Goal: Transaction & Acquisition: Purchase product/service

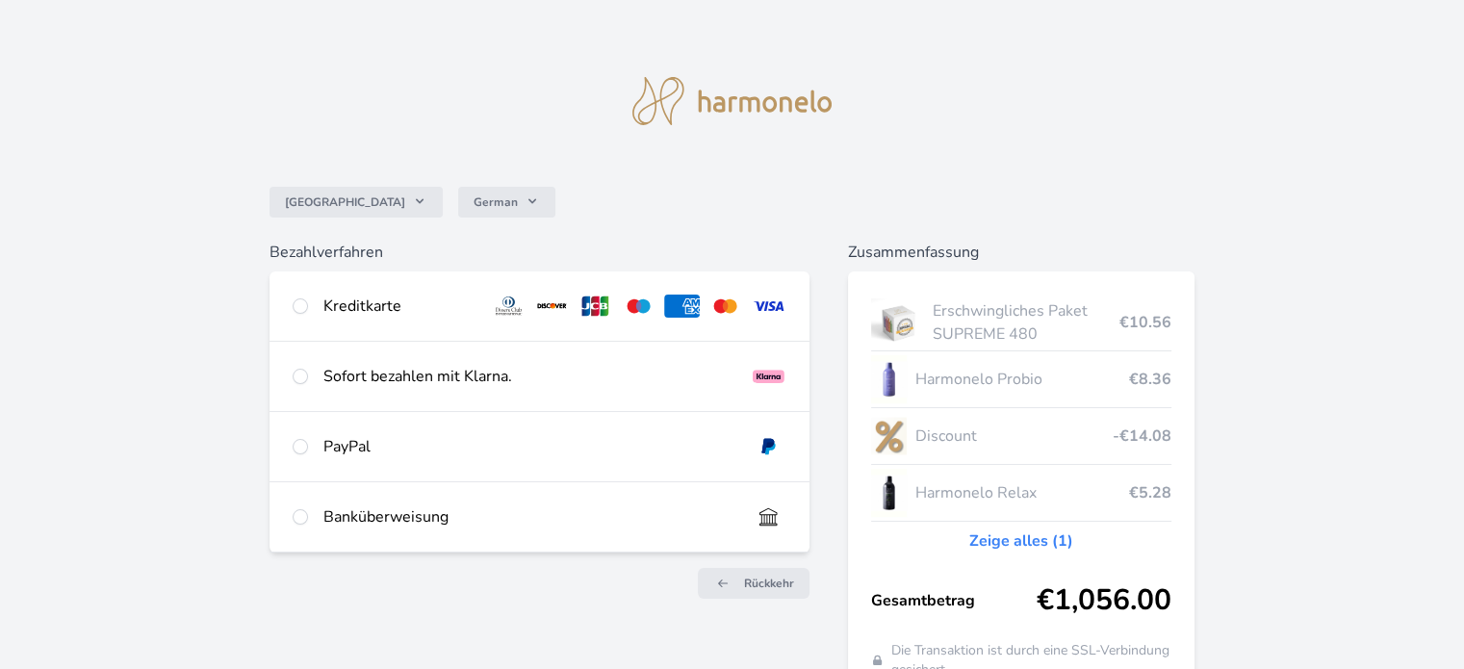
click at [306, 299] on div at bounding box center [300, 306] width 15 height 23
radio input "true"
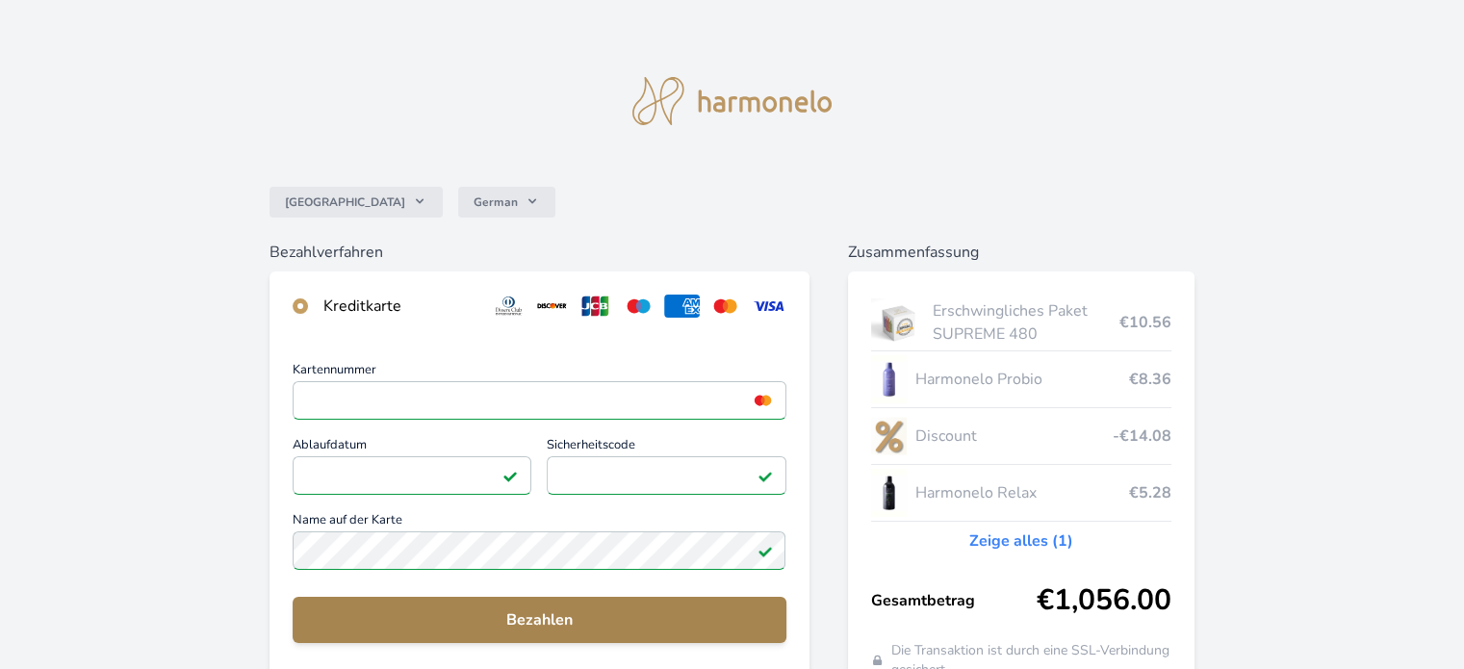
click at [736, 624] on span "Bezahlen" at bounding box center [539, 619] width 462 height 23
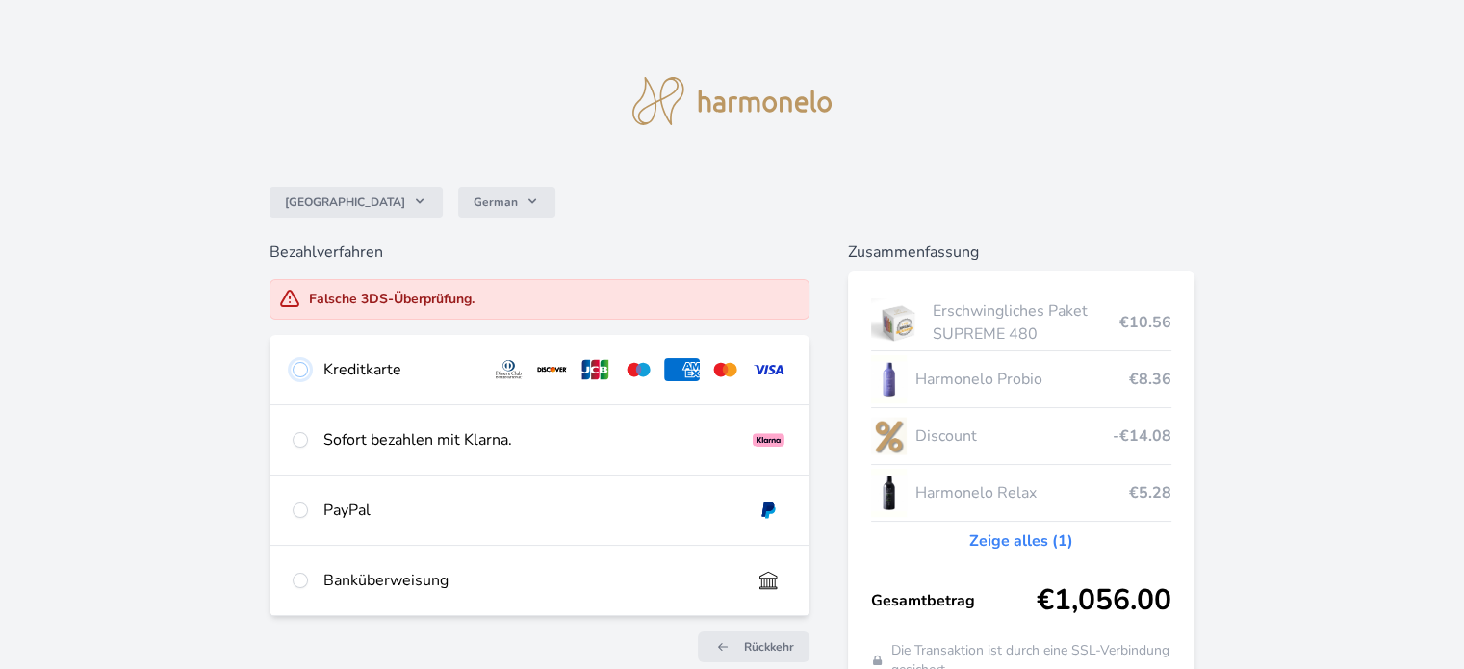
click at [299, 375] on input "radio" at bounding box center [300, 369] width 15 height 15
radio input "true"
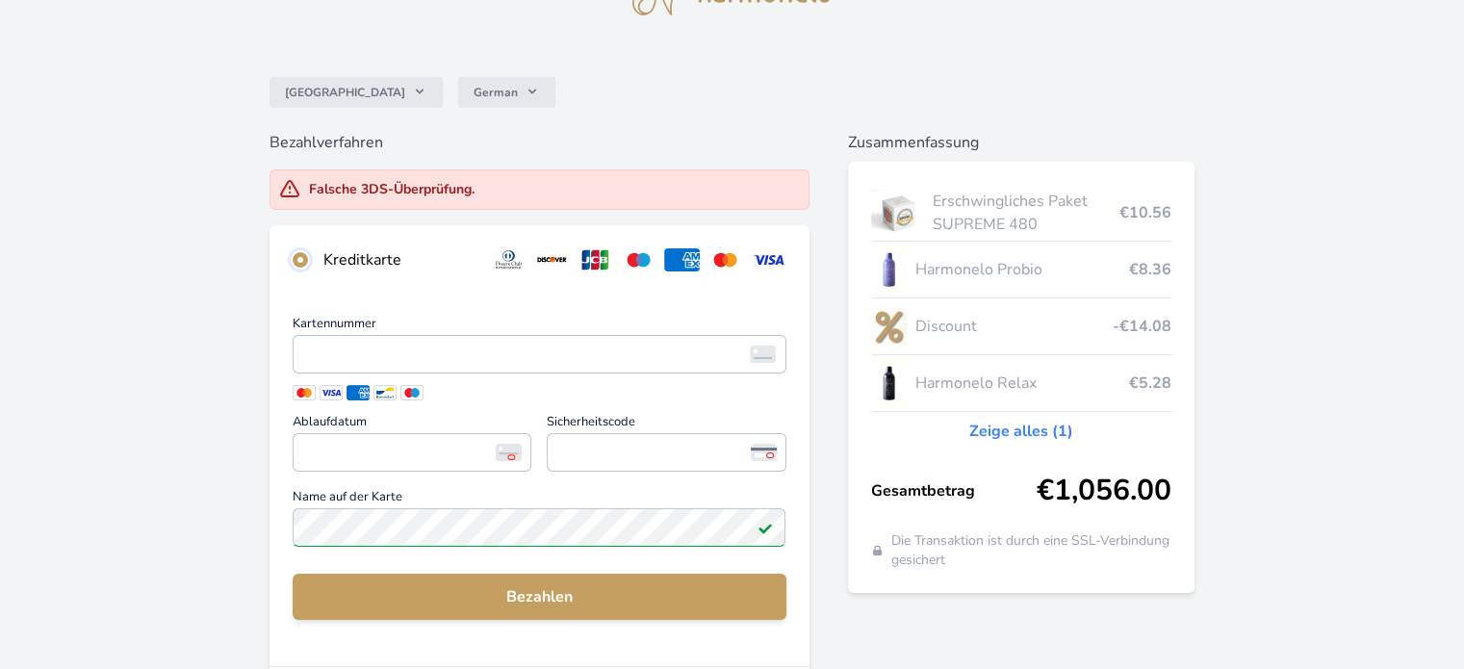
scroll to position [112, 0]
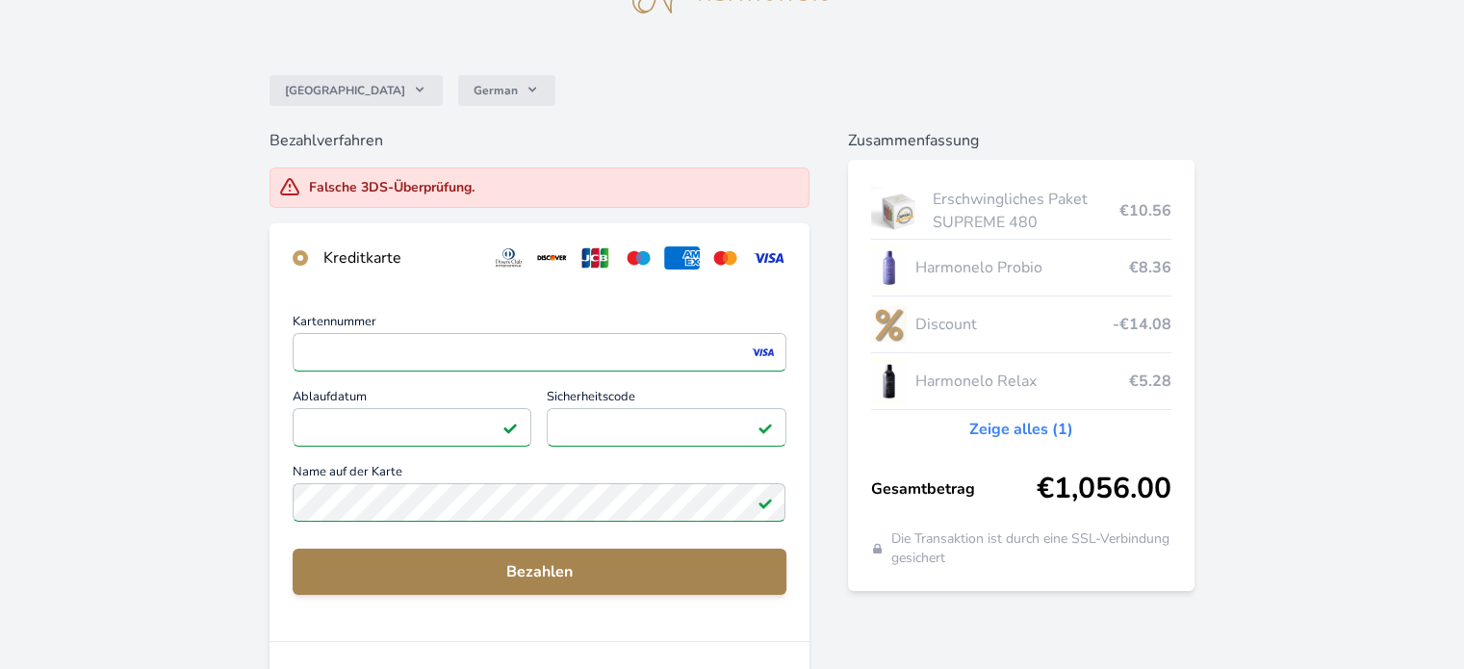
click at [559, 568] on span "Bezahlen" at bounding box center [539, 571] width 462 height 23
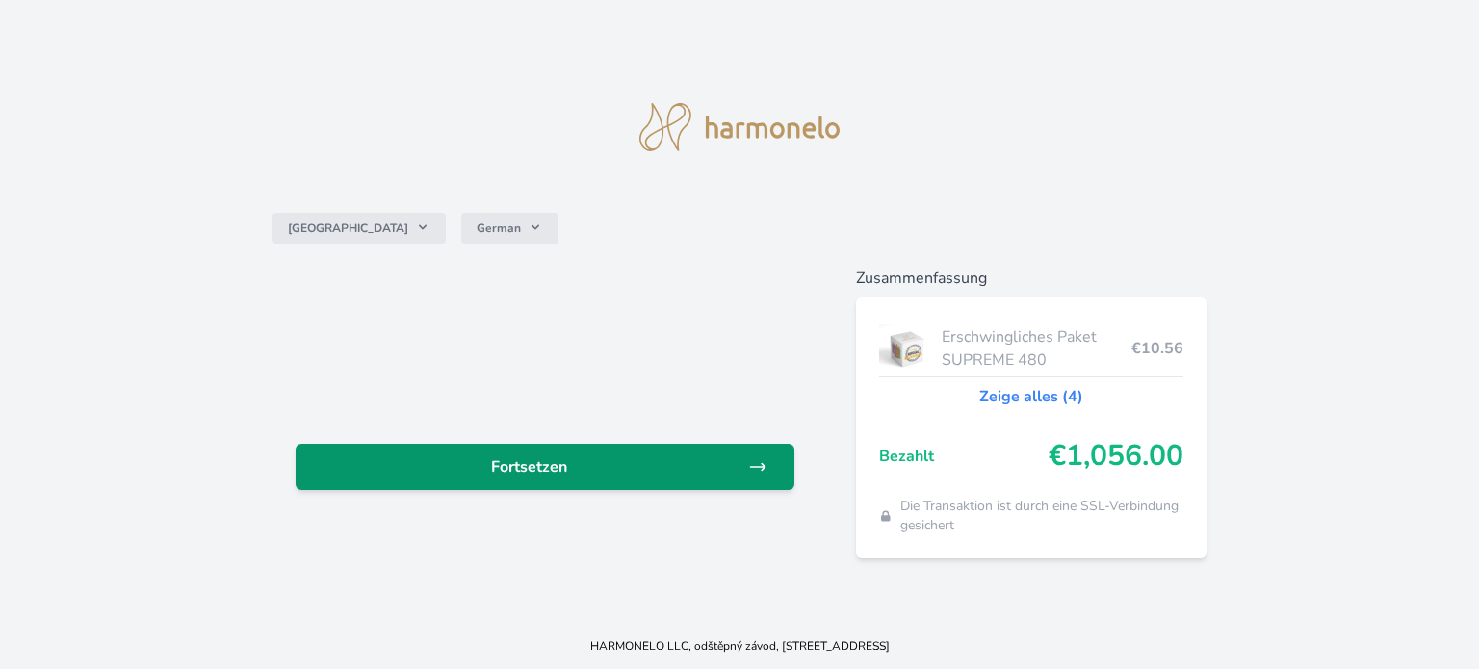
click at [573, 453] on link "Fortsetzen" at bounding box center [545, 467] width 499 height 46
